Goal: Transaction & Acquisition: Download file/media

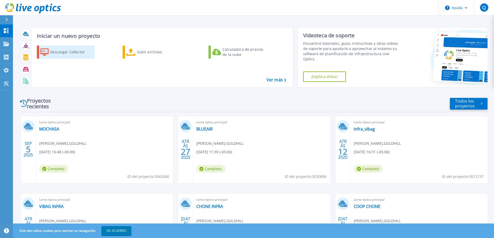
click at [74, 51] on font "Descargar Collector" at bounding box center [67, 51] width 35 height 5
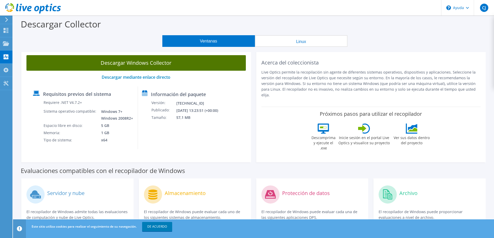
click at [136, 57] on link "Descargar Windows Collector" at bounding box center [135, 63] width 219 height 16
